Goal: Navigation & Orientation: Find specific page/section

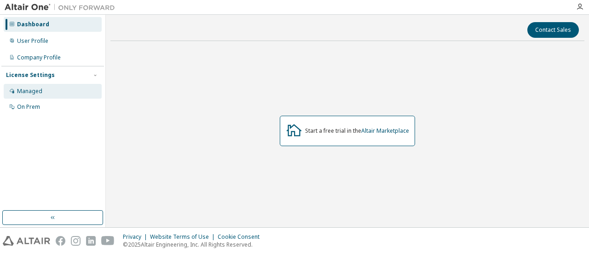
click at [33, 93] on div "Managed" at bounding box center [29, 90] width 25 height 7
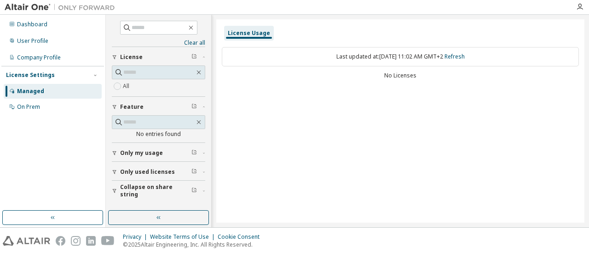
click at [127, 149] on span "Only my usage" at bounding box center [141, 152] width 43 height 7
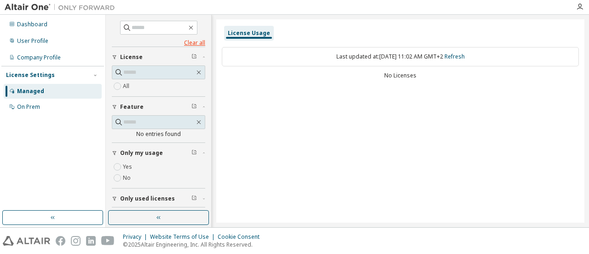
click at [195, 40] on link "Clear all" at bounding box center [158, 42] width 93 height 7
click at [48, 104] on div "On Prem" at bounding box center [53, 106] width 98 height 15
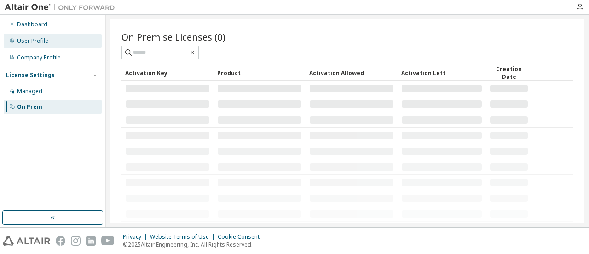
click at [40, 38] on div "User Profile" at bounding box center [32, 40] width 31 height 7
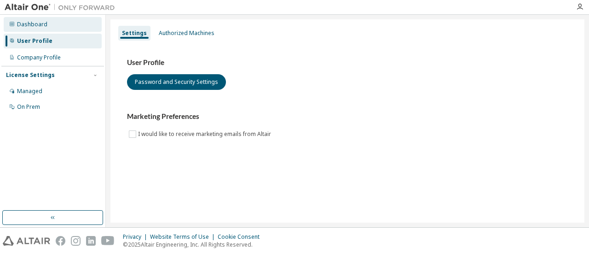
click at [39, 28] on div "Dashboard" at bounding box center [53, 24] width 98 height 15
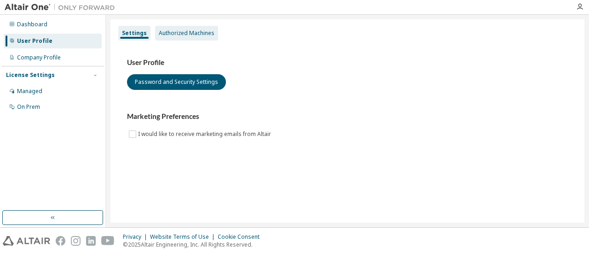
drag, startPoint x: 196, startPoint y: 34, endPoint x: 191, endPoint y: 35, distance: 5.6
click at [196, 34] on div "Authorized Machines" at bounding box center [187, 32] width 56 height 7
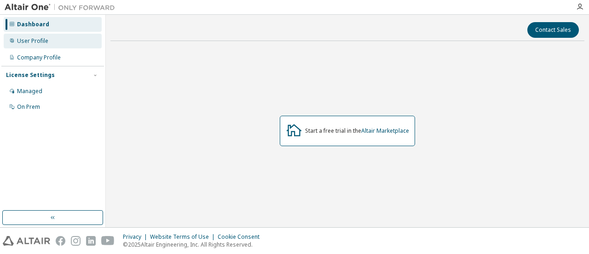
click at [78, 41] on div "User Profile" at bounding box center [53, 41] width 98 height 15
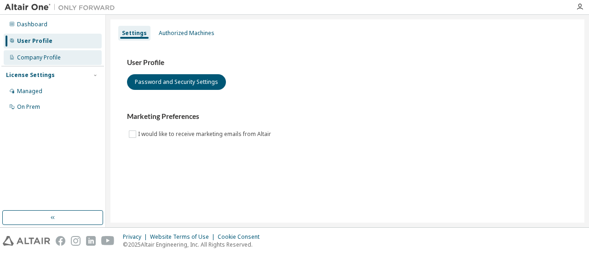
click at [28, 54] on div "Company Profile" at bounding box center [39, 57] width 44 height 7
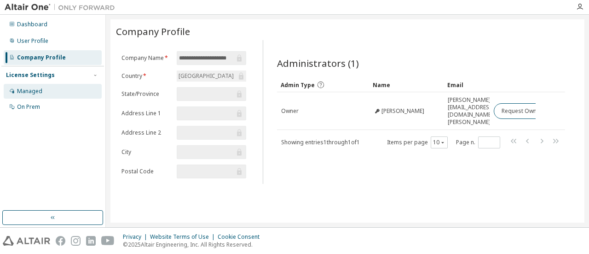
click at [54, 88] on div "Managed" at bounding box center [53, 91] width 98 height 15
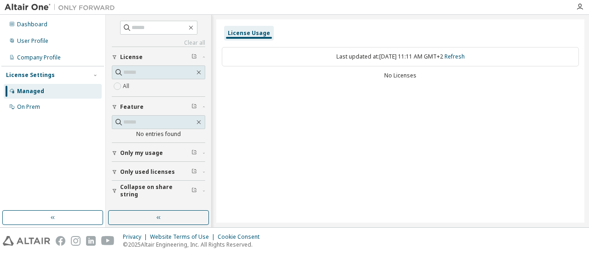
click at [145, 149] on span "Only my usage" at bounding box center [141, 152] width 43 height 7
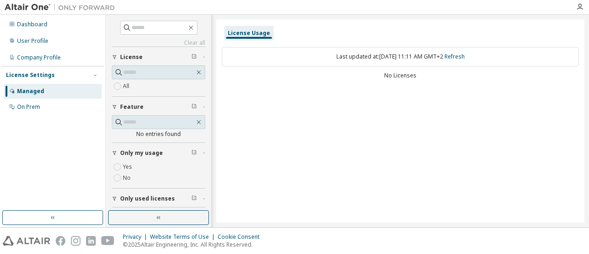
scroll to position [19, 0]
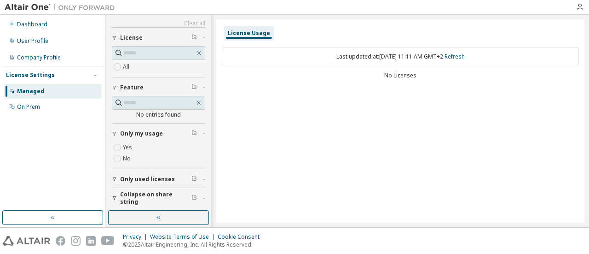
click at [156, 175] on span "Only used licenses" at bounding box center [147, 178] width 55 height 7
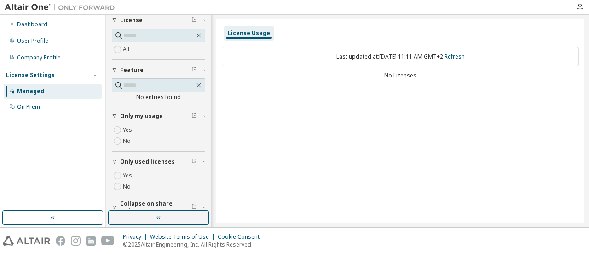
scroll to position [46, 0]
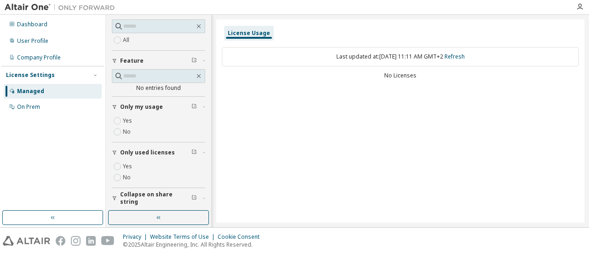
click at [159, 197] on span "Collapse on share string" at bounding box center [155, 198] width 71 height 15
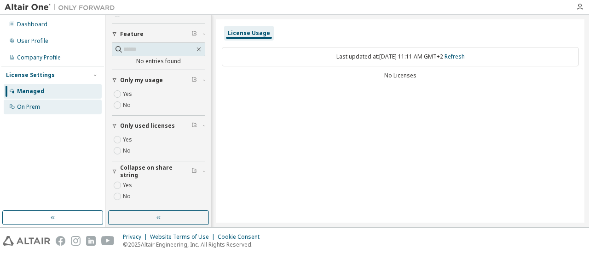
click at [57, 108] on div "On Prem" at bounding box center [53, 106] width 98 height 15
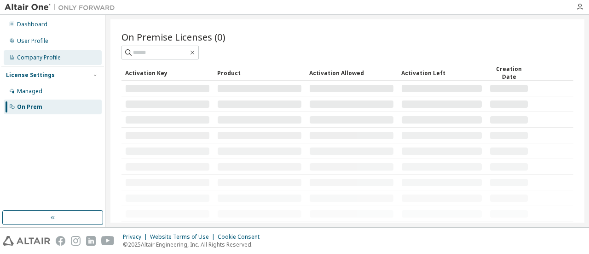
click at [53, 62] on div "Company Profile" at bounding box center [53, 57] width 98 height 15
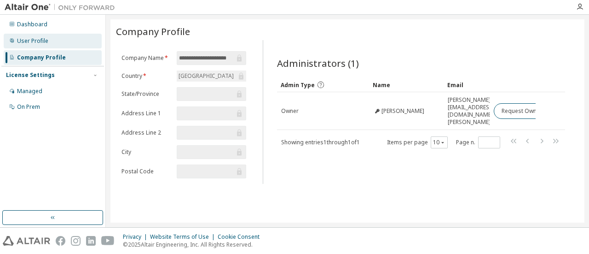
click at [41, 41] on div "User Profile" at bounding box center [32, 40] width 31 height 7
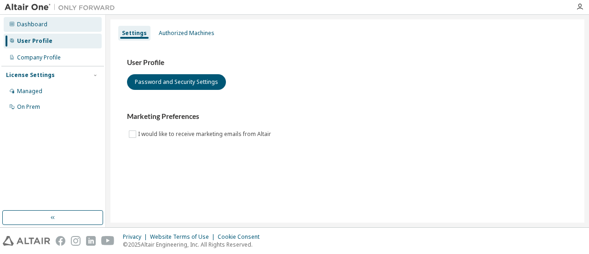
click at [54, 24] on div "Dashboard" at bounding box center [53, 24] width 98 height 15
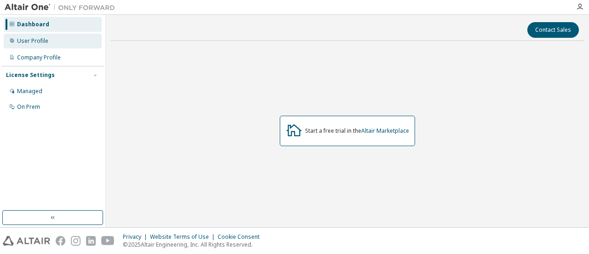
click at [41, 45] on div "User Profile" at bounding box center [53, 41] width 98 height 15
